Goal: Register for event/course: Register for event/course

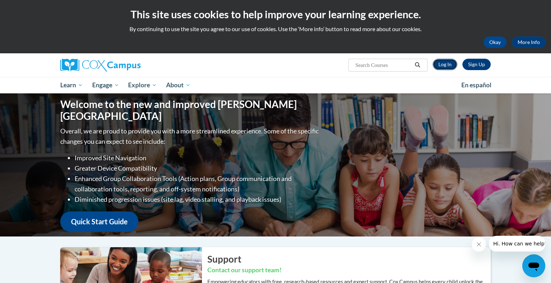
click at [415, 61] on link "Log In" at bounding box center [444, 64] width 25 height 11
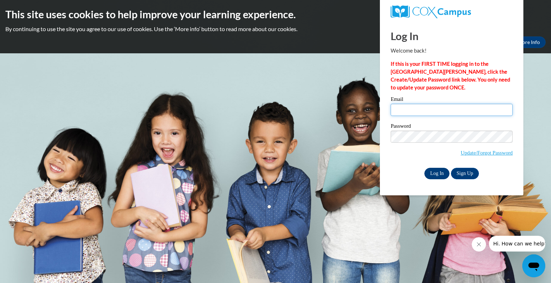
type input "acurkov@grafton.k12.wi.us"
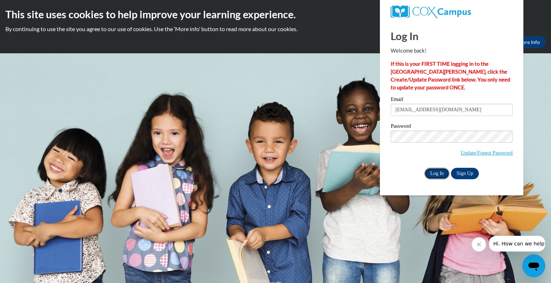
click at [441, 174] on input "Log In" at bounding box center [436, 173] width 25 height 11
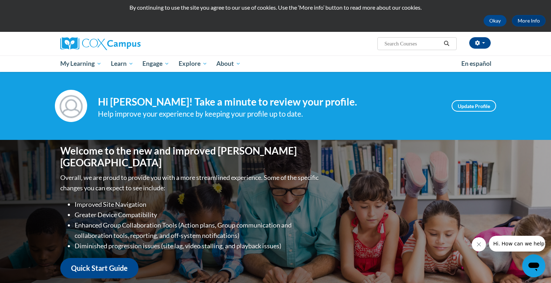
scroll to position [5, 0]
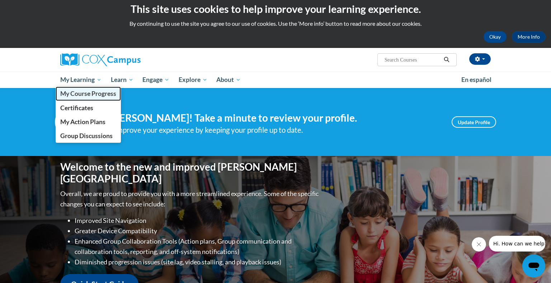
click at [92, 93] on span "My Course Progress" at bounding box center [88, 94] width 56 height 8
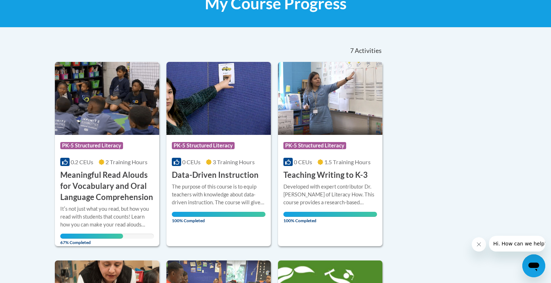
scroll to position [124, 0]
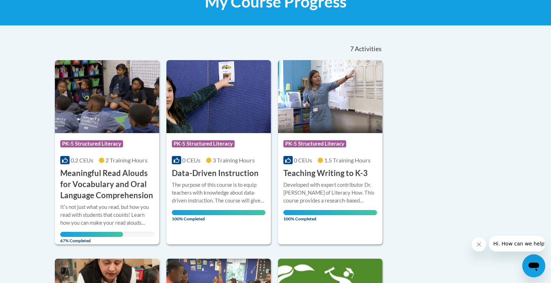
click at [106, 183] on h3 "Meaningful Read Alouds for Vocabulary and Oral Language Comprehension" at bounding box center [107, 184] width 94 height 33
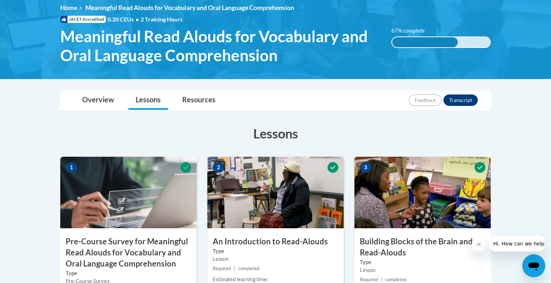
scroll to position [94, 0]
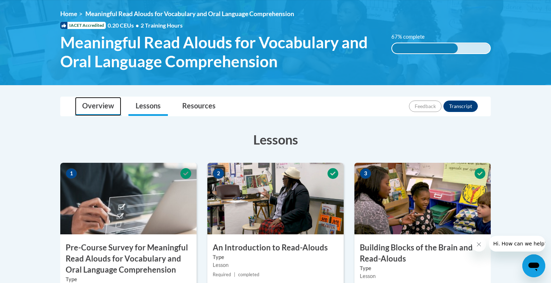
click at [103, 107] on link "Overview" at bounding box center [98, 106] width 46 height 19
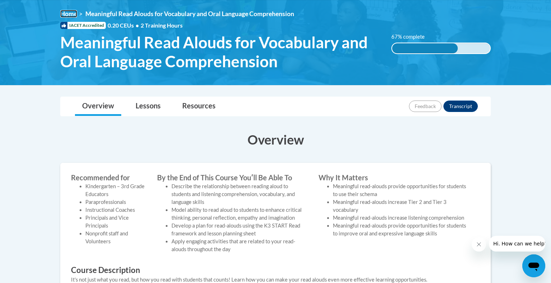
click at [71, 14] on link "Home" at bounding box center [68, 14] width 17 height 8
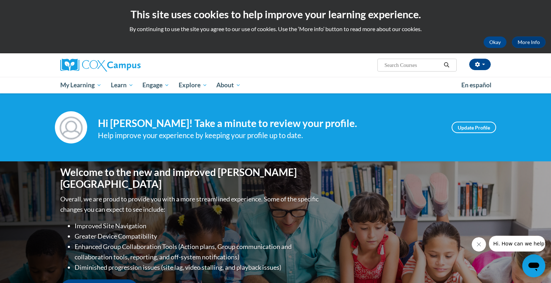
click at [406, 64] on input "Search..." at bounding box center [411, 65] width 57 height 9
type input "reading comprehension"
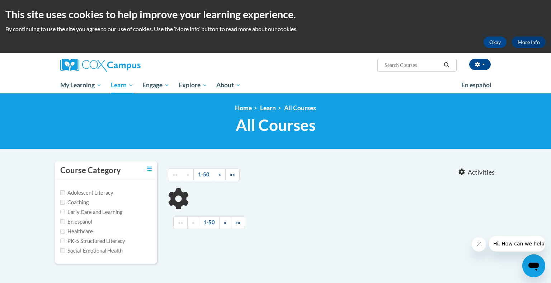
type input "reading comprehension"
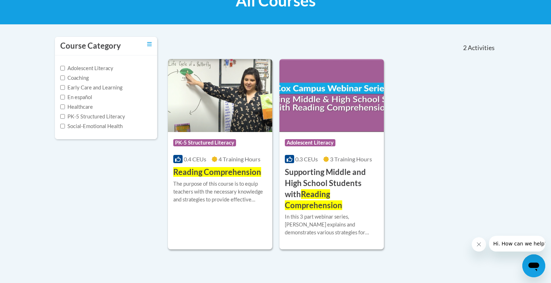
scroll to position [123, 0]
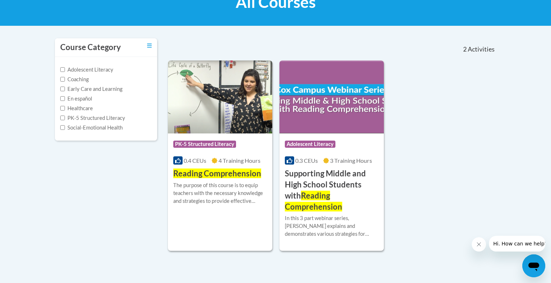
click at [217, 174] on span "Reading Comprehension" at bounding box center [217, 174] width 88 height 10
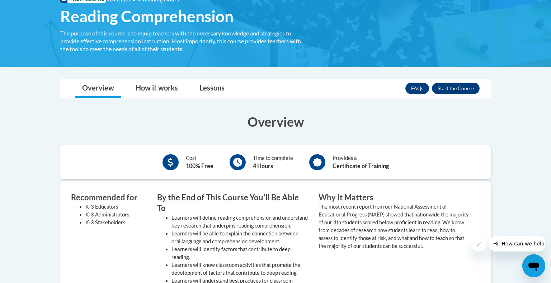
scroll to position [122, 0]
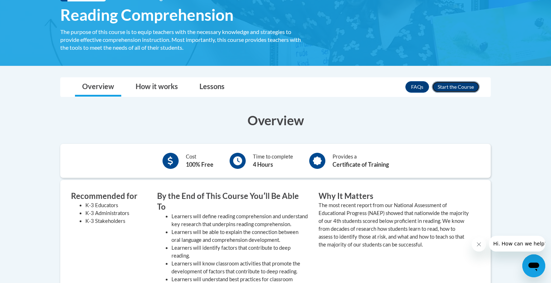
click at [463, 89] on button "Enroll" at bounding box center [456, 86] width 48 height 11
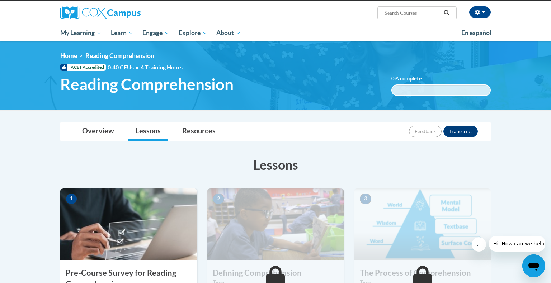
scroll to position [53, 0]
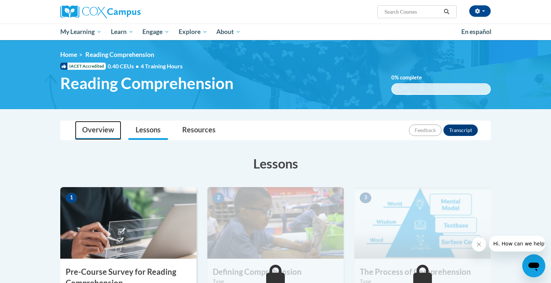
click at [94, 132] on link "Overview" at bounding box center [98, 130] width 46 height 19
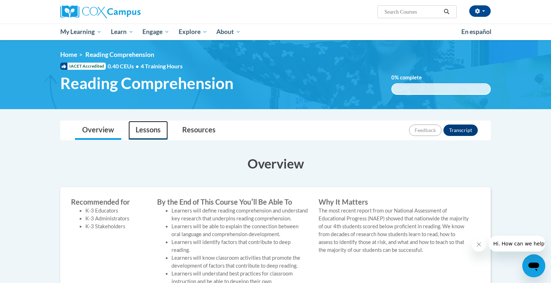
click at [144, 129] on link "Lessons" at bounding box center [147, 130] width 39 height 19
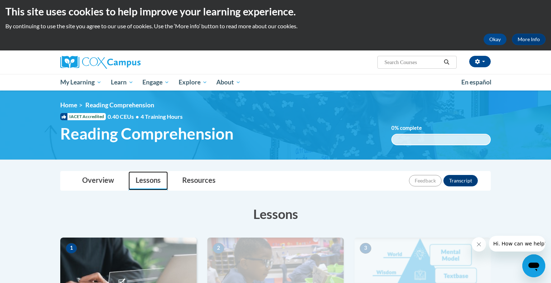
scroll to position [0, 0]
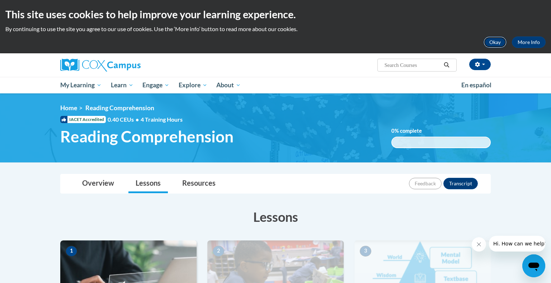
click at [492, 42] on button "Okay" at bounding box center [494, 42] width 23 height 11
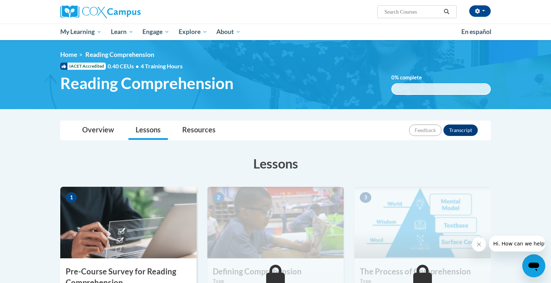
click at [130, 56] on span "Reading Comprehension" at bounding box center [119, 55] width 69 height 8
click at [71, 53] on link "Home" at bounding box center [68, 55] width 17 height 8
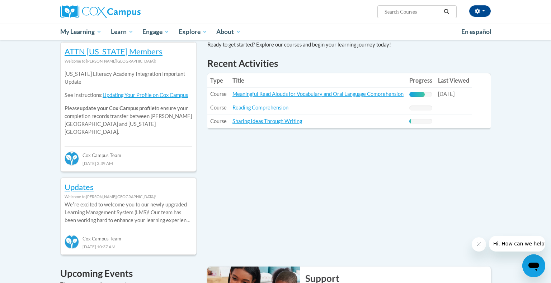
scroll to position [238, 0]
